Goal: Task Accomplishment & Management: Manage account settings

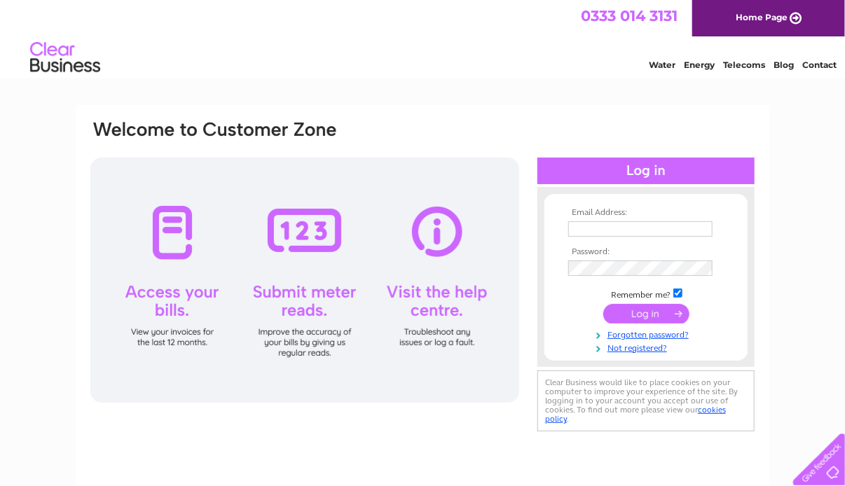
click at [639, 227] on input "text" at bounding box center [640, 228] width 144 height 15
type input "keepsakepitlochry01@outlook.com"
drag, startPoint x: 570, startPoint y: 228, endPoint x: 771, endPoint y: 254, distance: 202.7
click at [771, 254] on div "Email Address: keepsakepitlochry01@outlook.com Password:" at bounding box center [422, 421] width 845 height 632
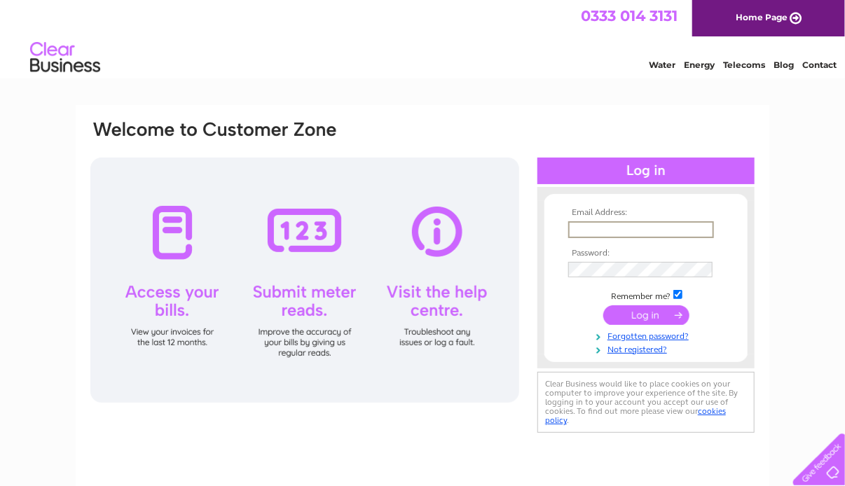
scroll to position [0, 0]
type input "[PERSON_NAME][EMAIL_ADDRESS][PERSON_NAME][DOMAIN_NAME]"
click at [603, 305] on input "submit" at bounding box center [646, 315] width 86 height 20
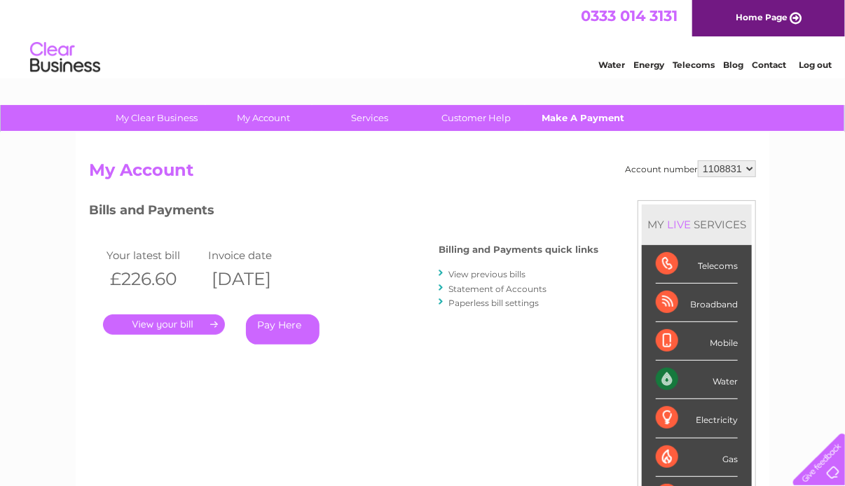
click at [573, 110] on link "Make A Payment" at bounding box center [583, 118] width 116 height 26
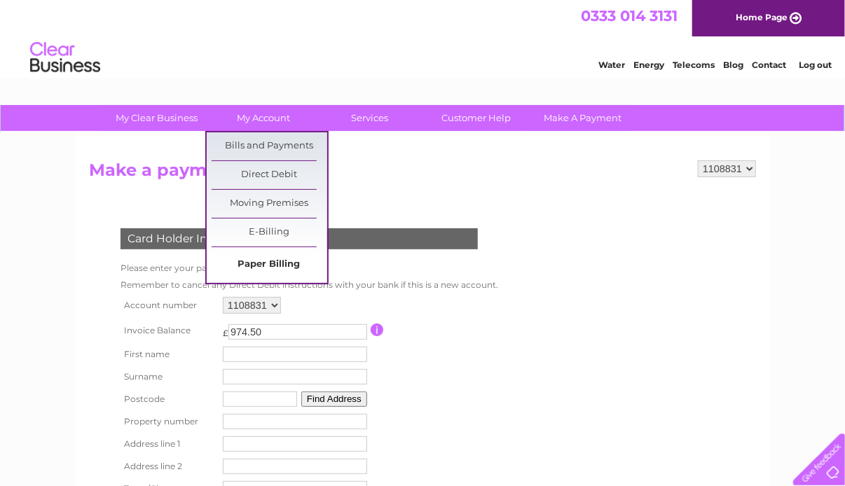
click at [259, 260] on link "Paper Billing" at bounding box center [270, 265] width 116 height 28
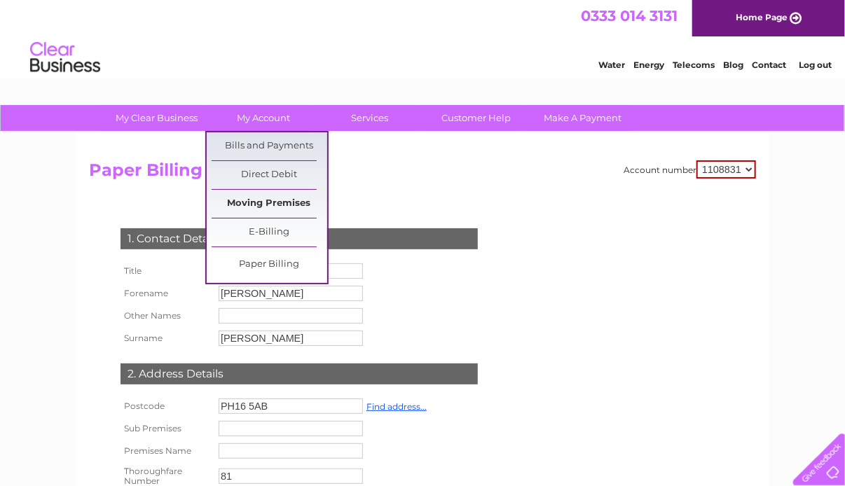
click at [282, 202] on link "Moving Premises" at bounding box center [270, 204] width 116 height 28
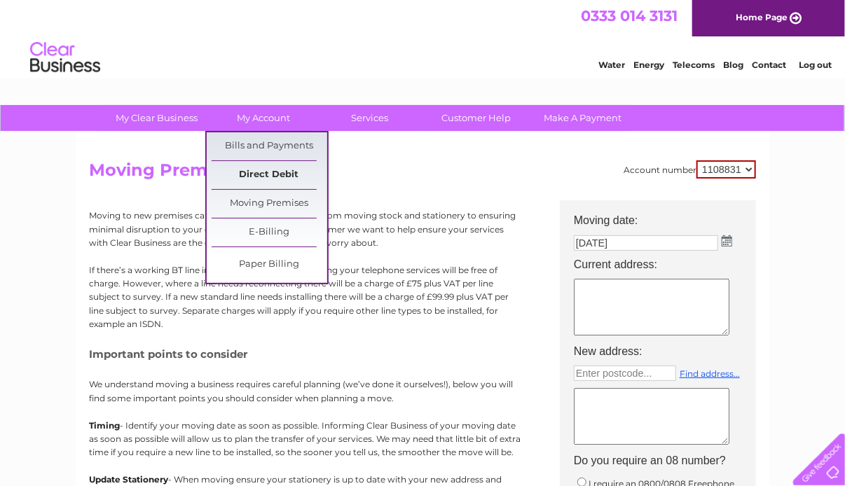
click at [282, 179] on link "Direct Debit" at bounding box center [270, 175] width 116 height 28
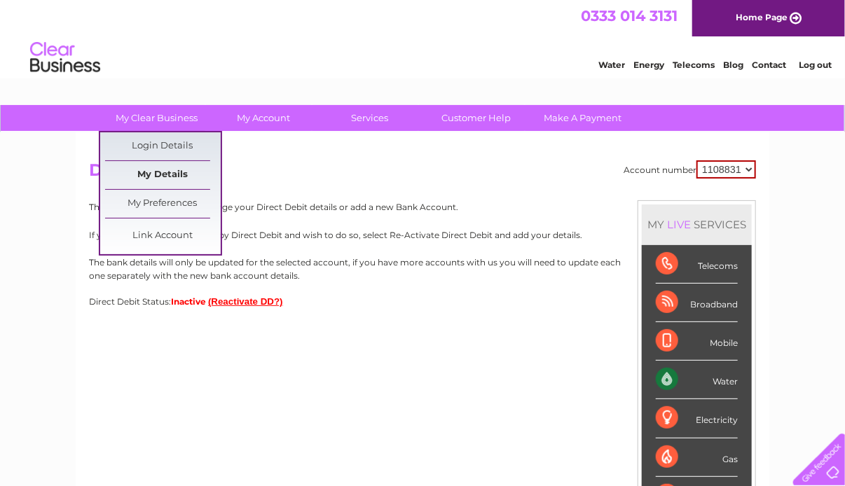
click at [171, 172] on link "My Details" at bounding box center [163, 175] width 116 height 28
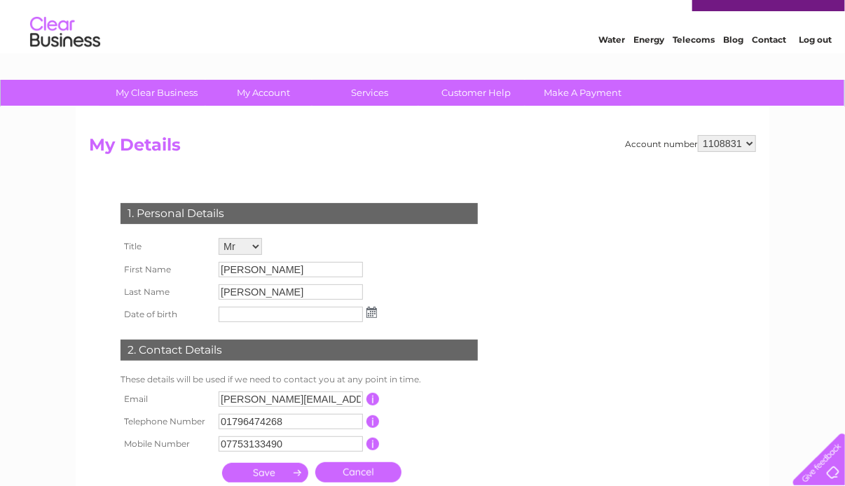
scroll to position [25, 0]
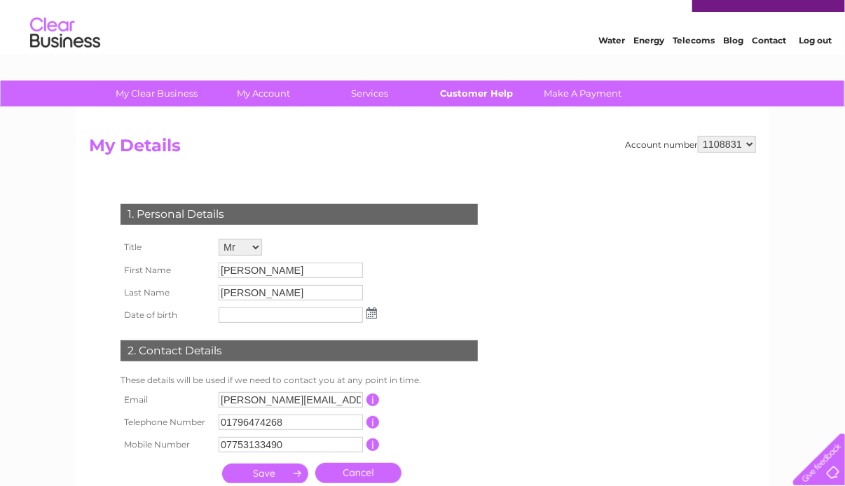
click at [495, 90] on link "Customer Help" at bounding box center [477, 94] width 116 height 26
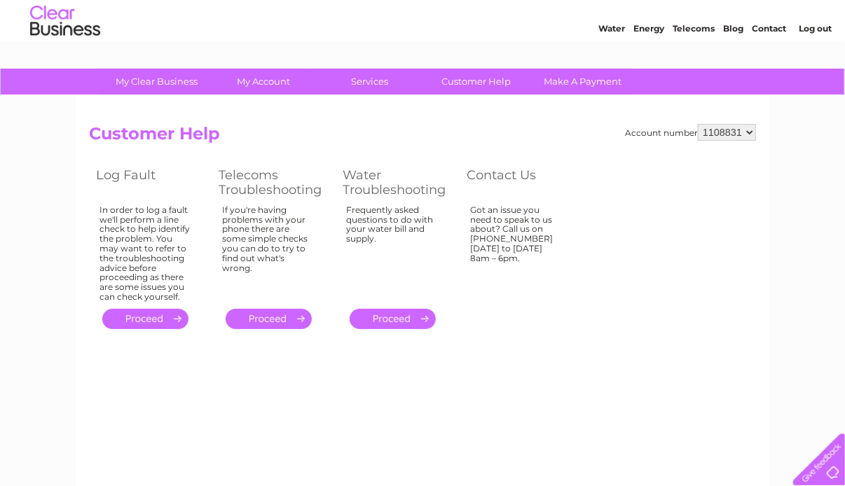
scroll to position [38, 0]
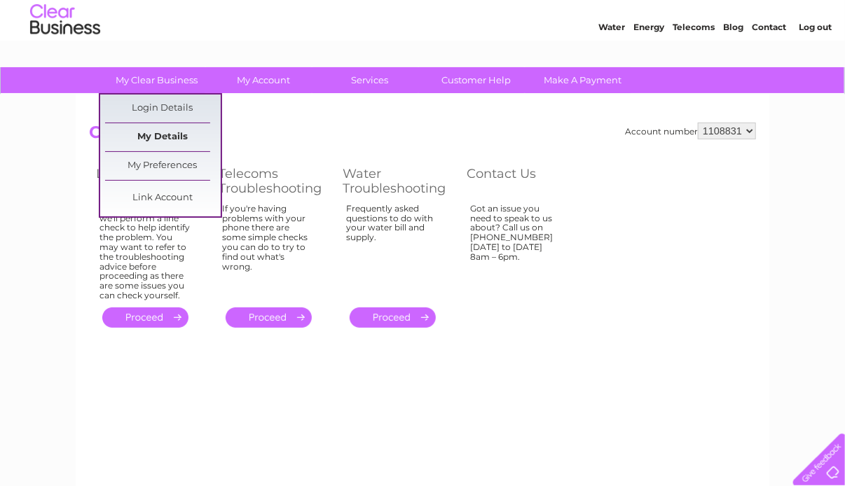
click at [179, 132] on link "My Details" at bounding box center [163, 137] width 116 height 28
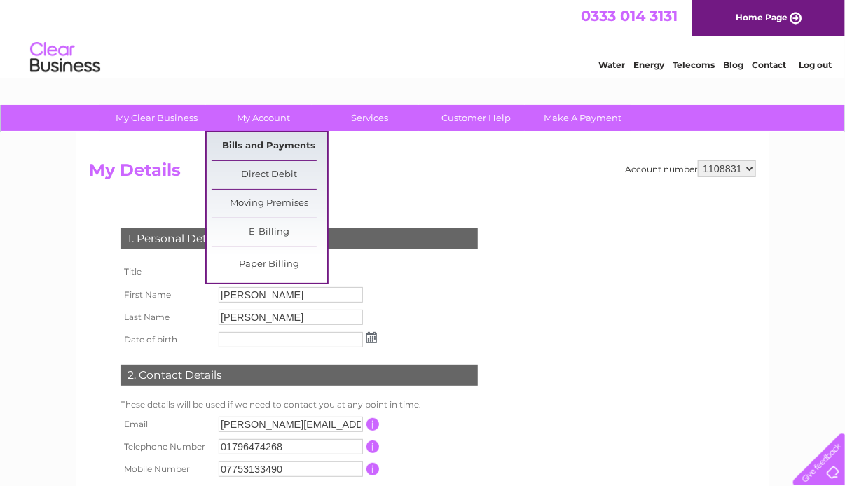
click at [268, 141] on link "Bills and Payments" at bounding box center [270, 146] width 116 height 28
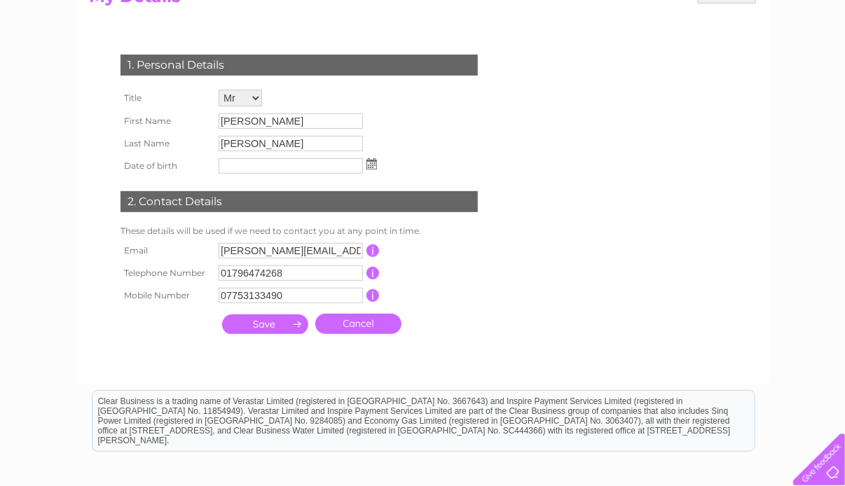
scroll to position [263, 0]
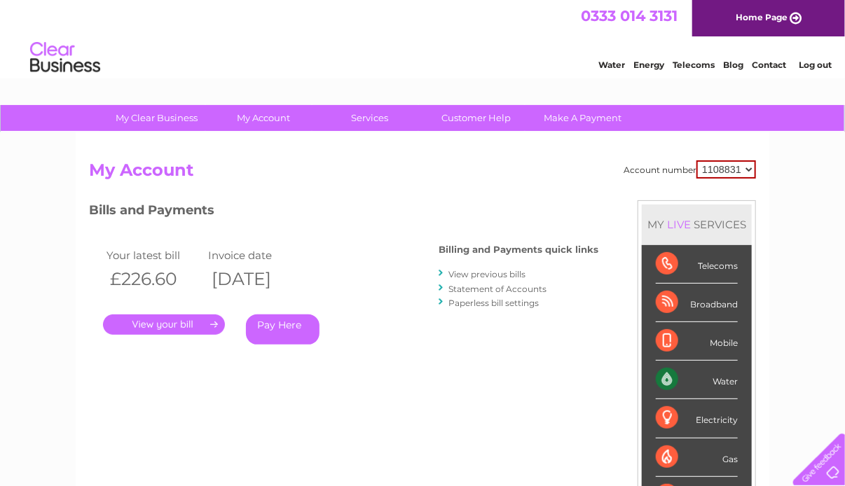
click at [195, 319] on link "." at bounding box center [164, 325] width 122 height 20
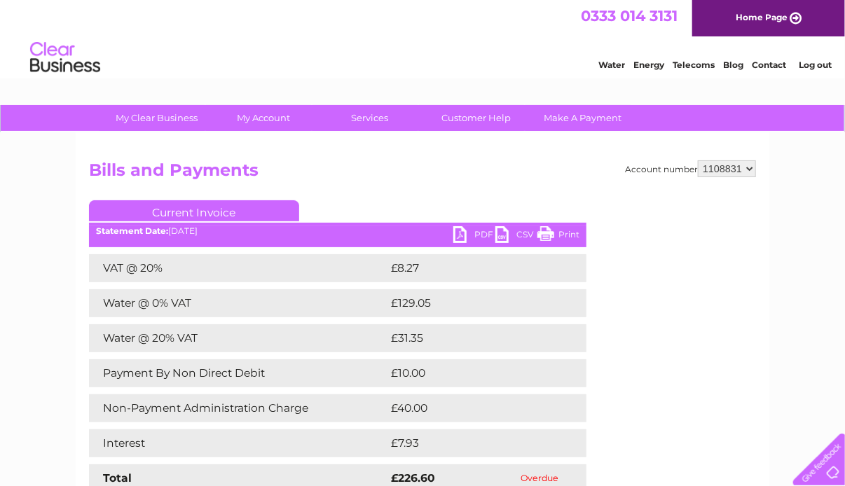
click at [427, 160] on h2 "Bills and Payments" at bounding box center [422, 173] width 667 height 27
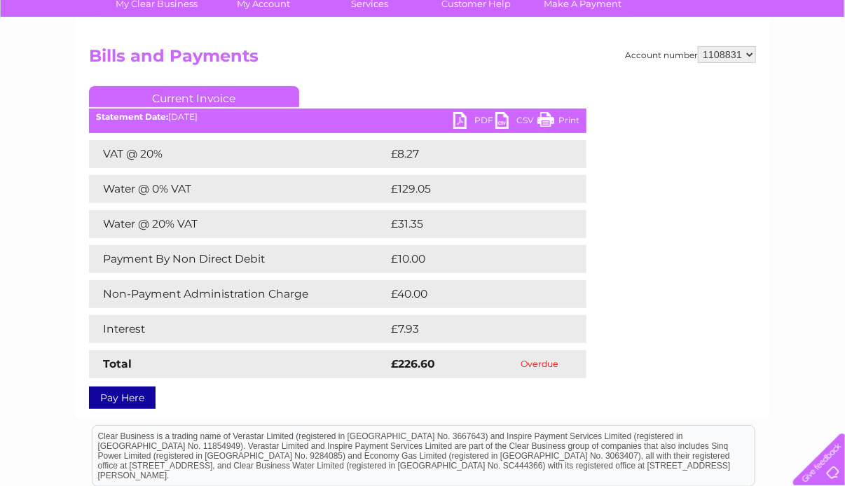
scroll to position [115, 0]
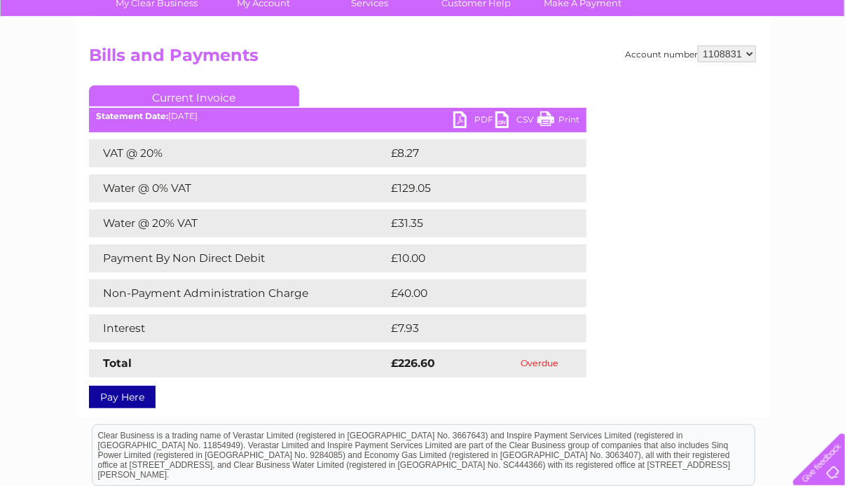
click at [475, 119] on link "PDF" at bounding box center [474, 121] width 42 height 20
